Goal: Task Accomplishment & Management: Complete application form

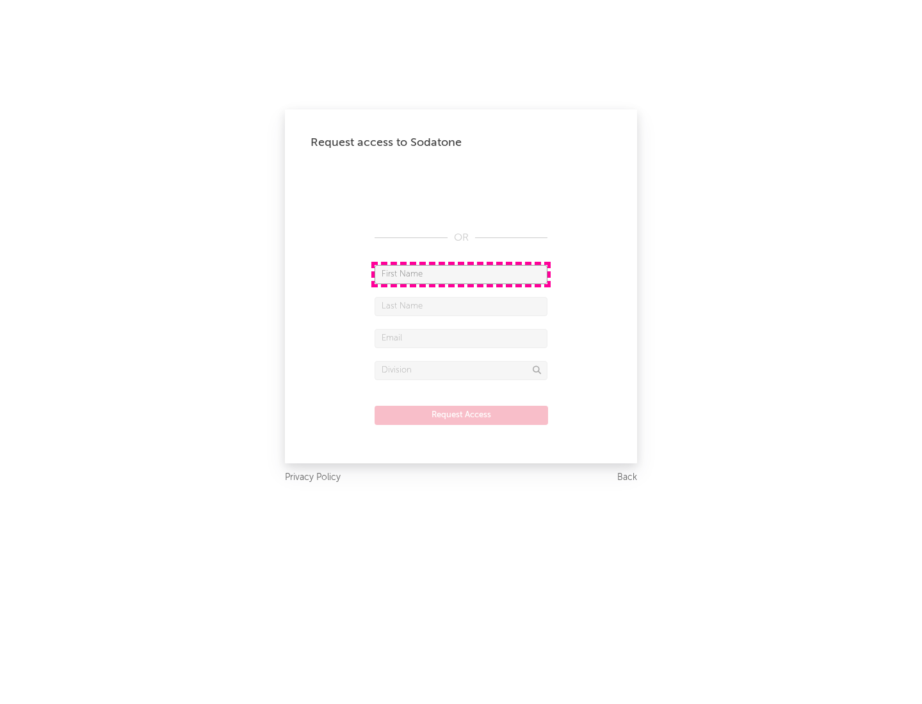
click at [461, 274] on input "text" at bounding box center [461, 274] width 173 height 19
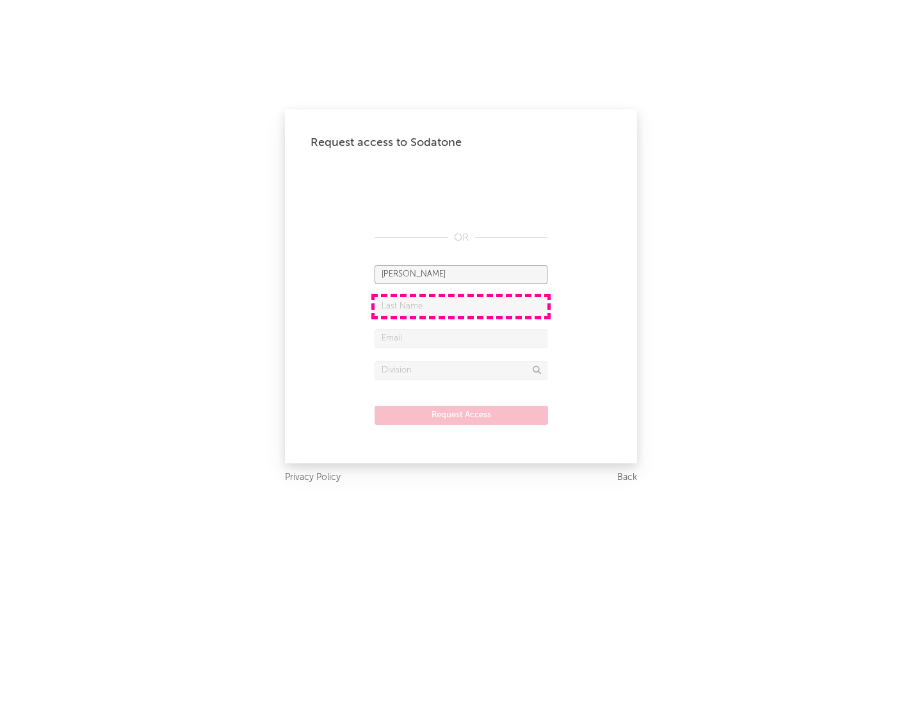
type input "[PERSON_NAME]"
click at [461, 306] on input "text" at bounding box center [461, 306] width 173 height 19
type input "[PERSON_NAME]"
click at [461, 338] on input "text" at bounding box center [461, 338] width 173 height 19
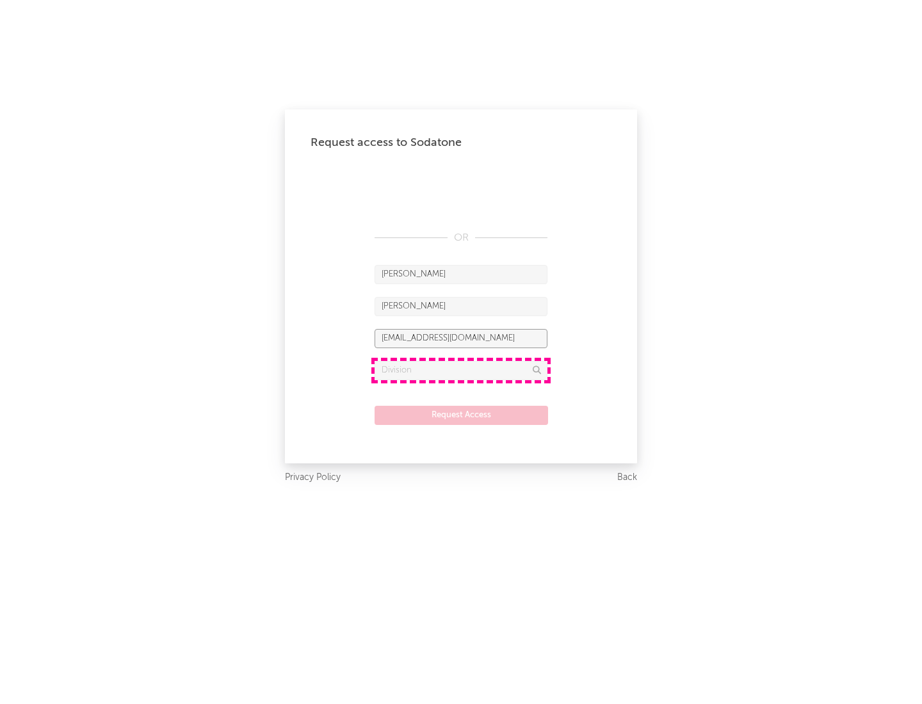
type input "[EMAIL_ADDRESS][DOMAIN_NAME]"
click at [461, 370] on input "text" at bounding box center [461, 370] width 173 height 19
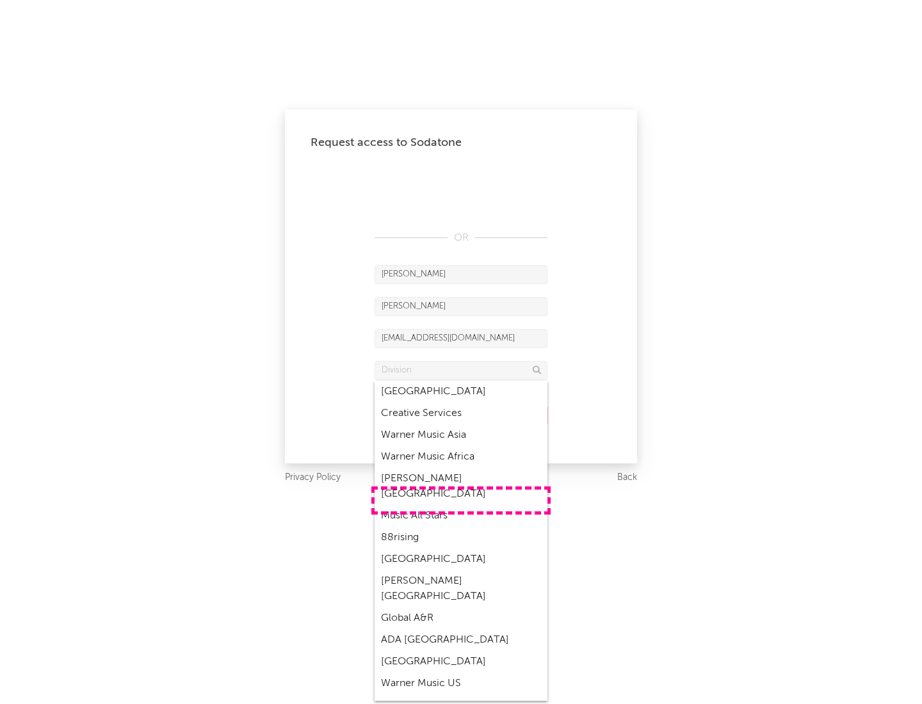
click at [461, 505] on div "Music All Stars" at bounding box center [461, 516] width 173 height 22
type input "Music All Stars"
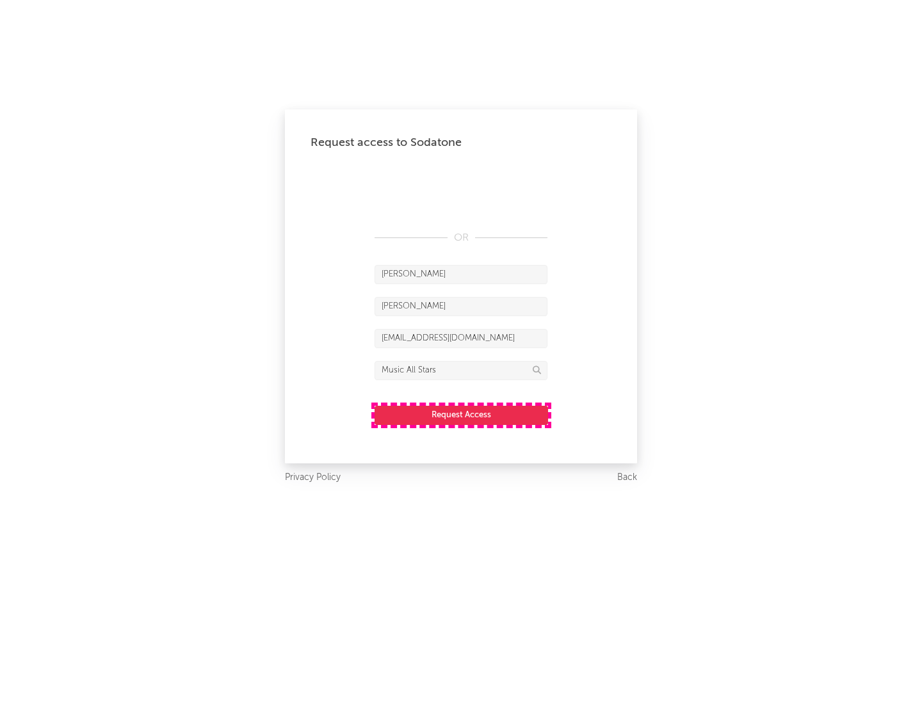
click at [461, 415] on button "Request Access" at bounding box center [462, 415] width 174 height 19
